Goal: Task Accomplishment & Management: Use online tool/utility

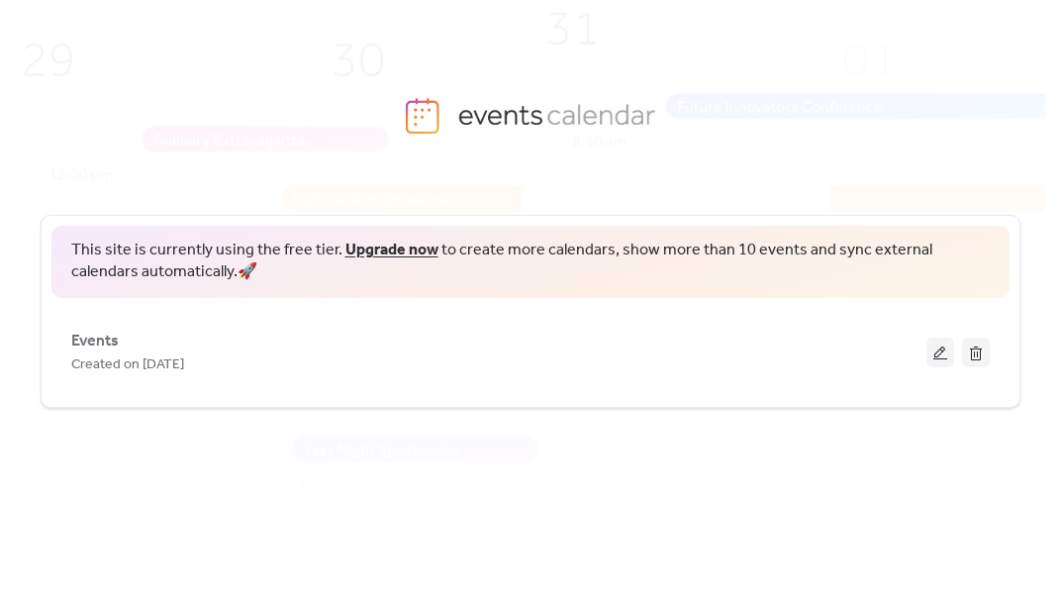
scroll to position [34, 0]
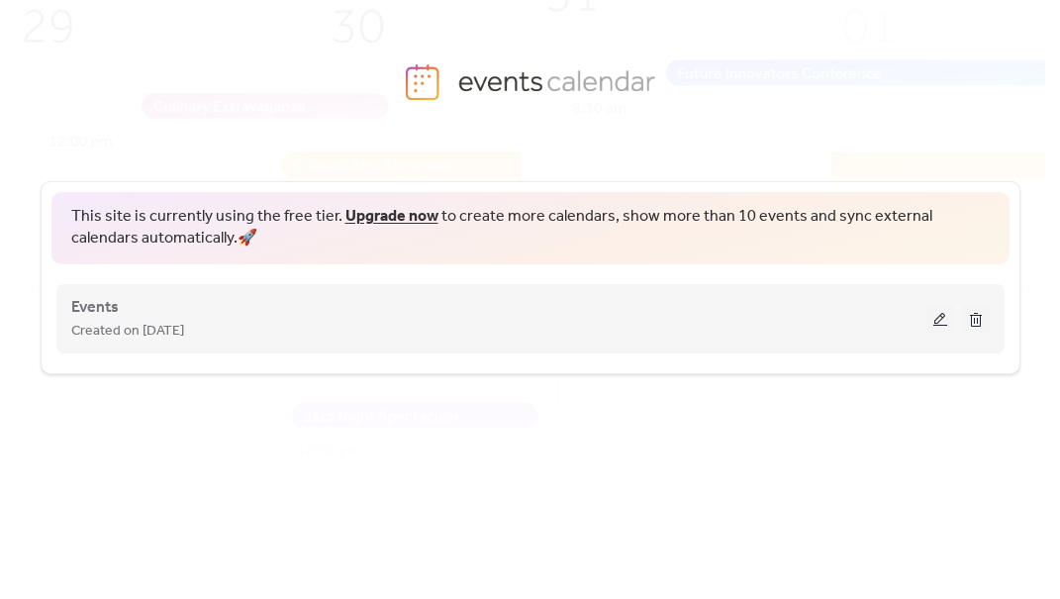
click at [938, 326] on button at bounding box center [940, 319] width 28 height 30
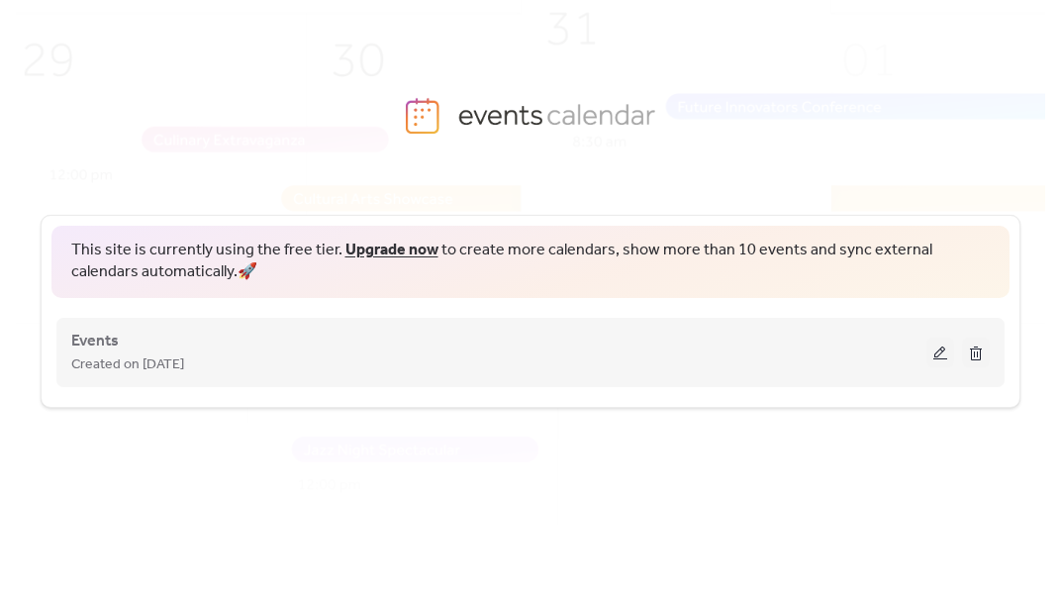
click at [943, 350] on button at bounding box center [940, 352] width 28 height 30
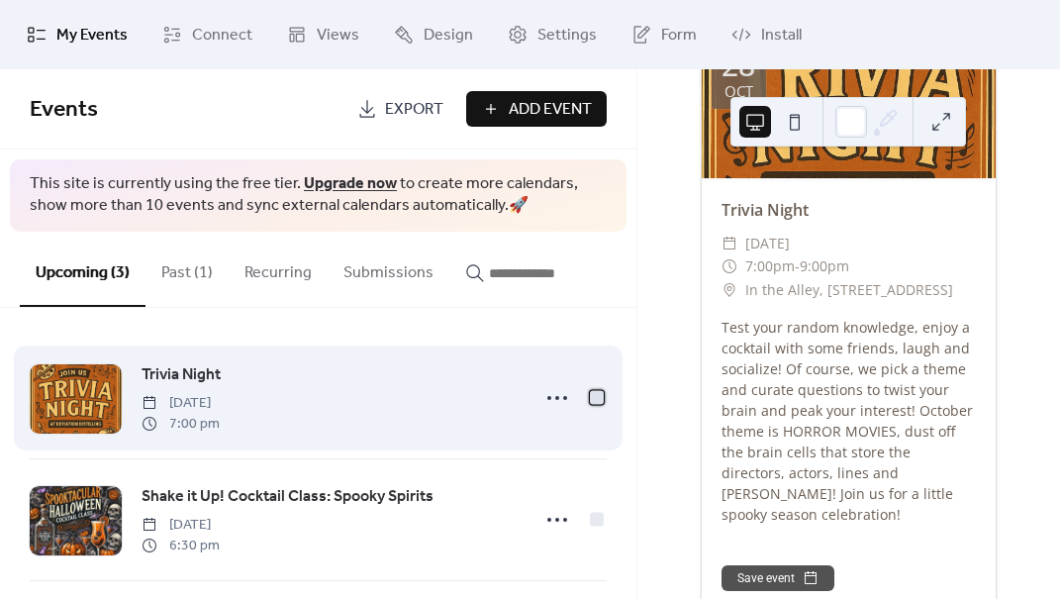
click at [590, 398] on div at bounding box center [597, 397] width 14 height 14
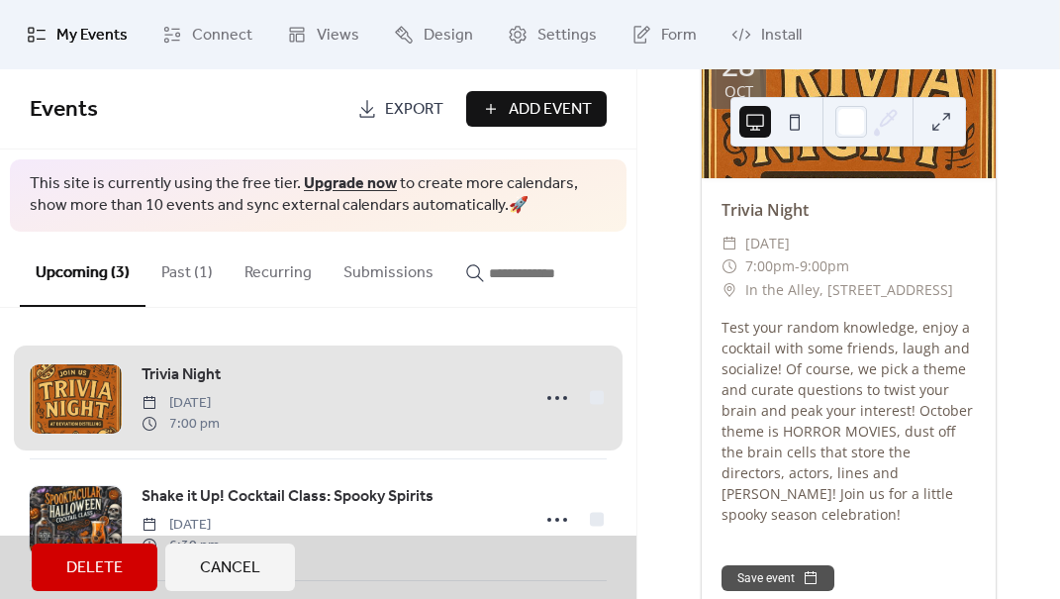
click at [588, 398] on div "Trivia Night [DATE] 7:00 pm" at bounding box center [318, 397] width 577 height 121
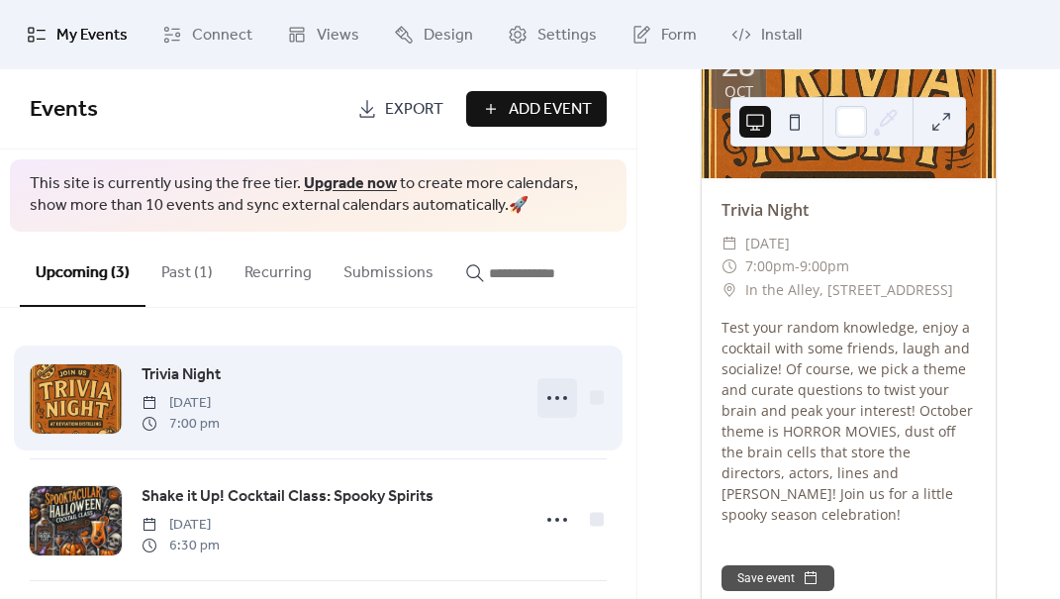
click at [545, 398] on icon at bounding box center [557, 398] width 32 height 32
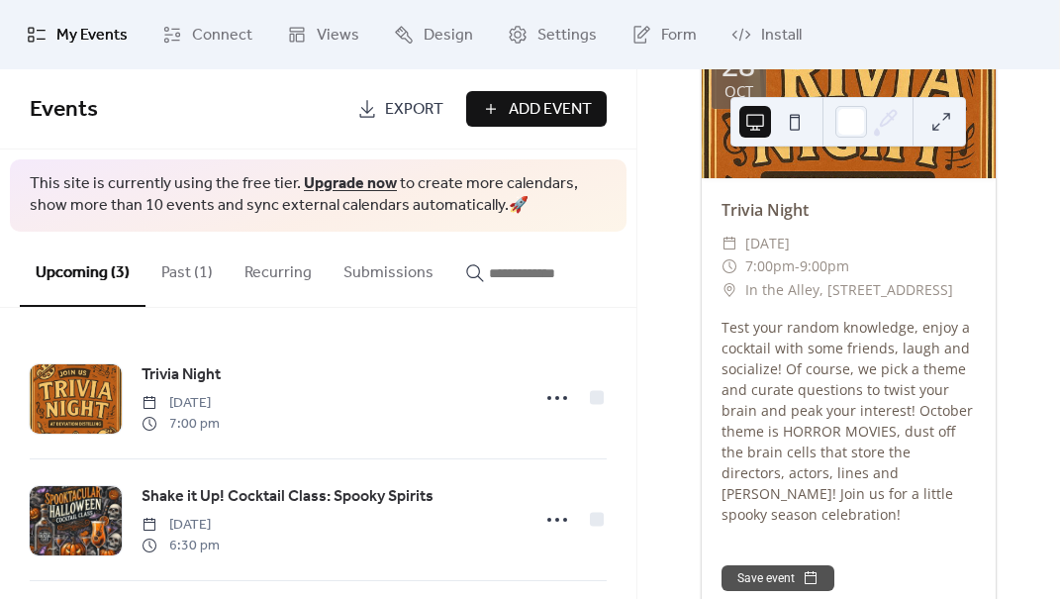
click at [655, 432] on div "Upcoming events 1 [DATE] [DATE] Trivia Night ​ [DATE] ​ 7:00pm - 9:00pm ​ In th…" at bounding box center [848, 333] width 422 height 529
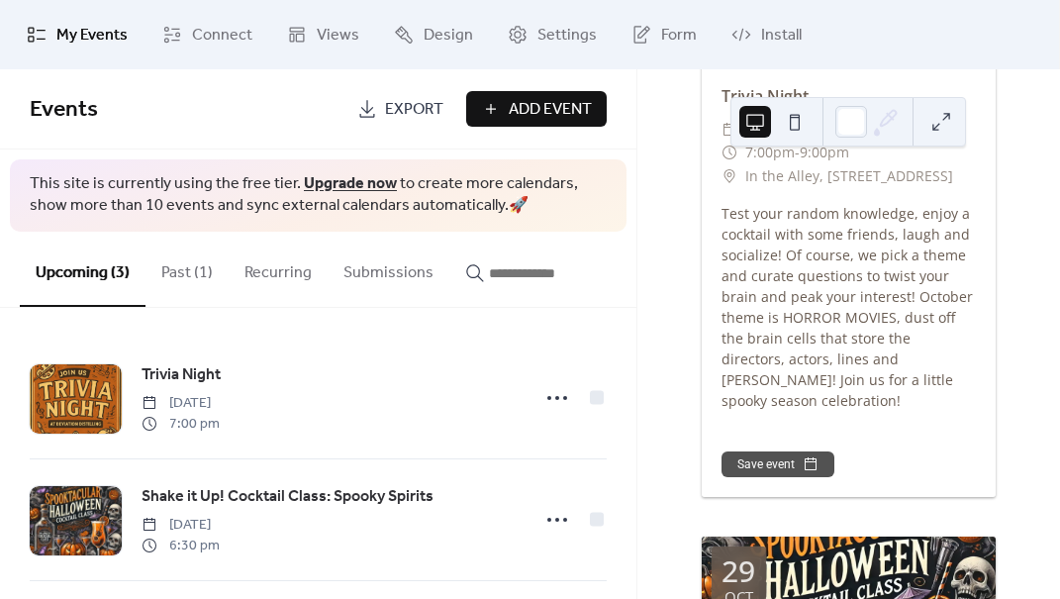
scroll to position [341, 0]
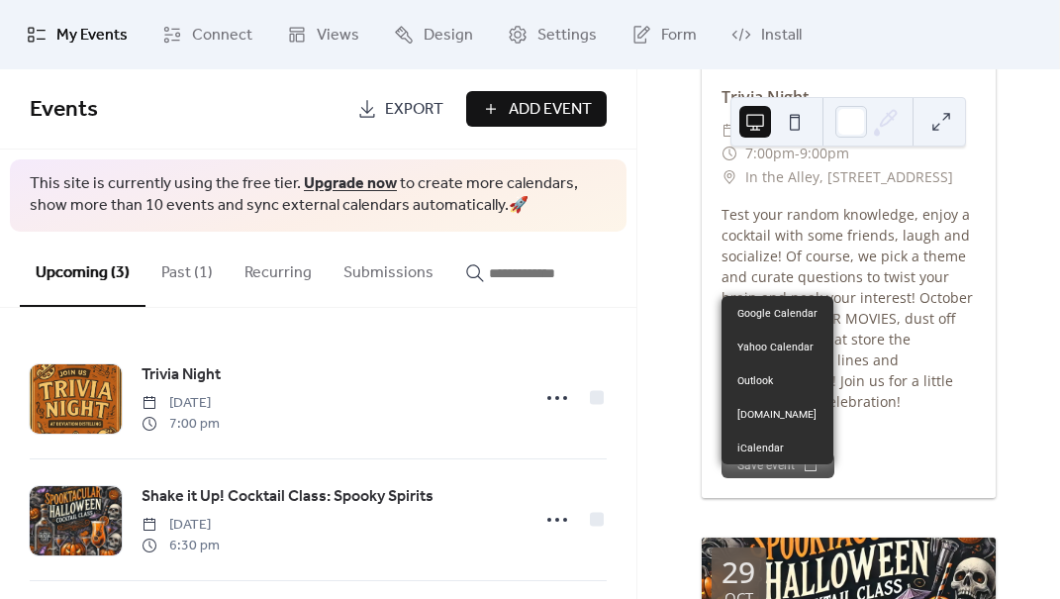
click at [771, 474] on button "Save event" at bounding box center [777, 465] width 113 height 26
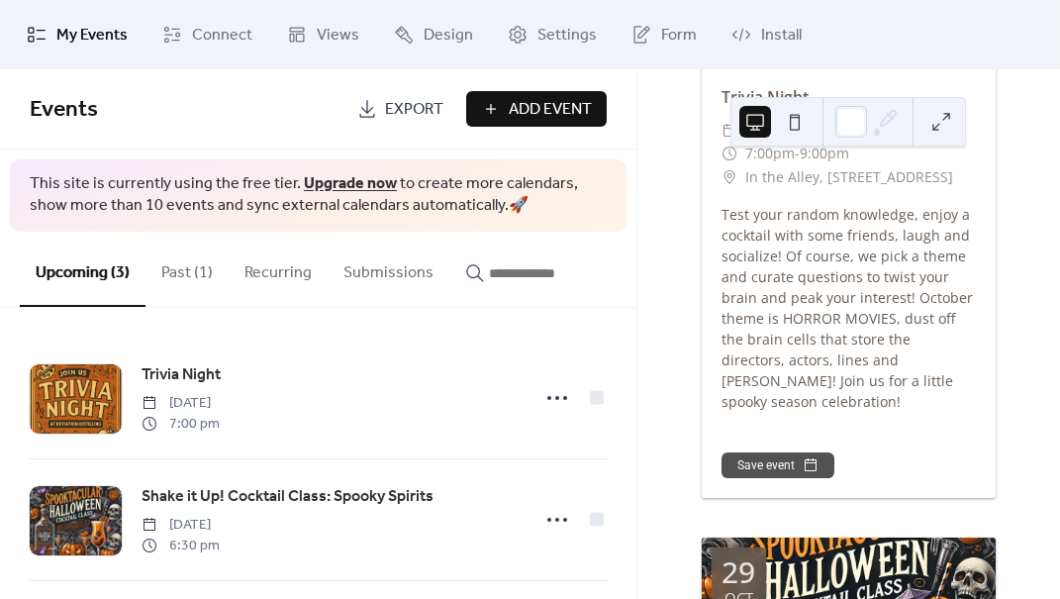
click at [889, 453] on div "Save event" at bounding box center [848, 464] width 294 height 66
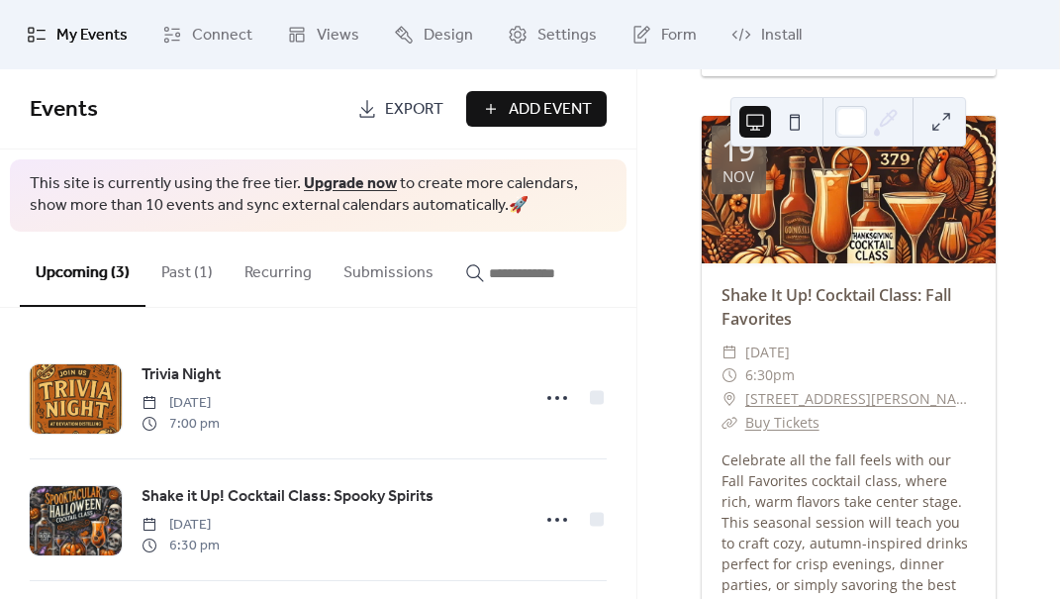
scroll to position [1623, 0]
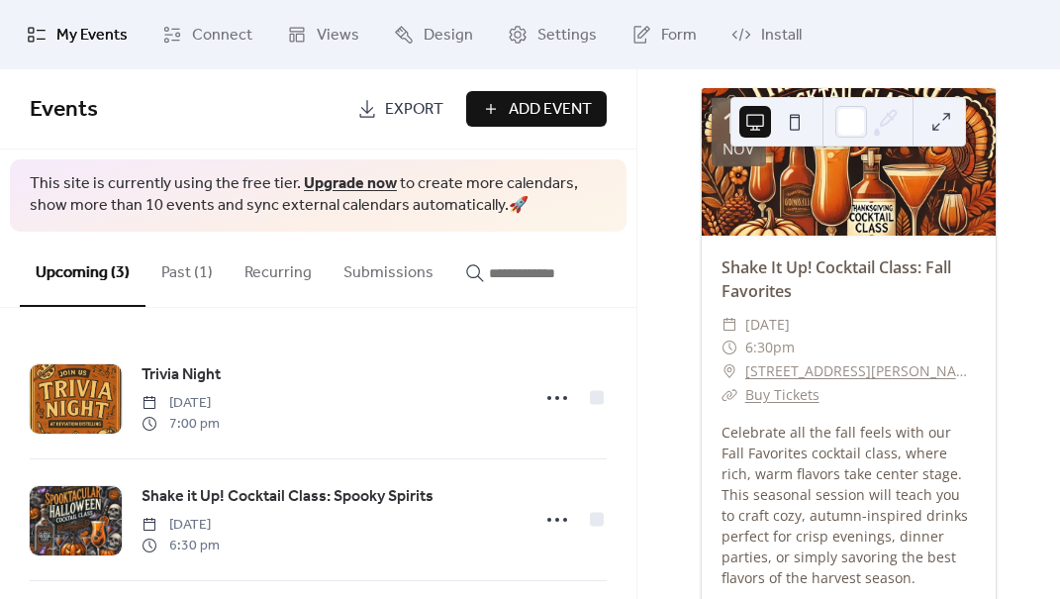
click at [795, 124] on button at bounding box center [795, 122] width 32 height 32
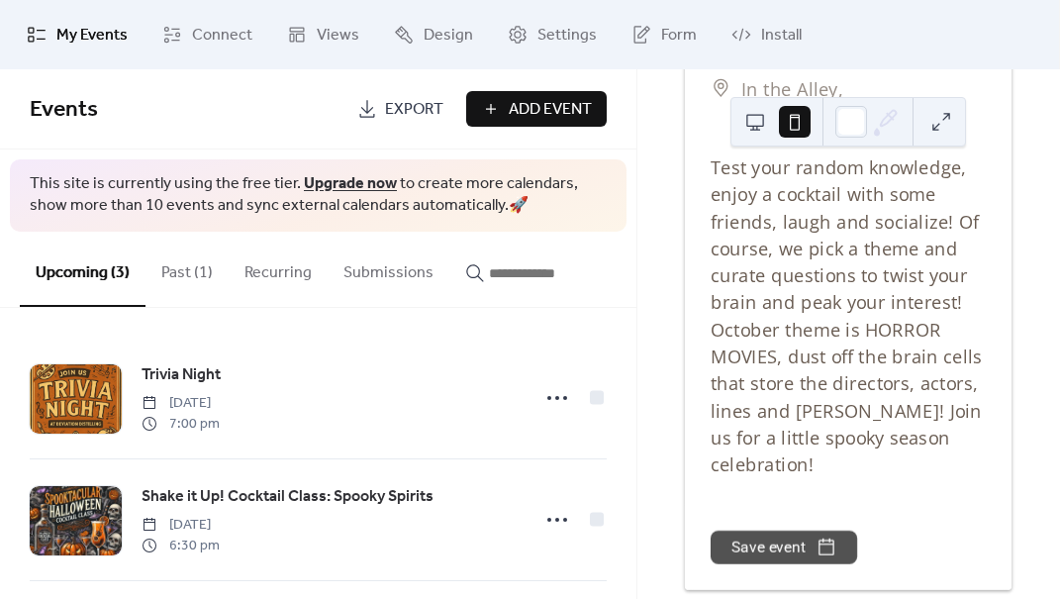
scroll to position [0, 0]
